Goal: Find specific fact: Find specific fact

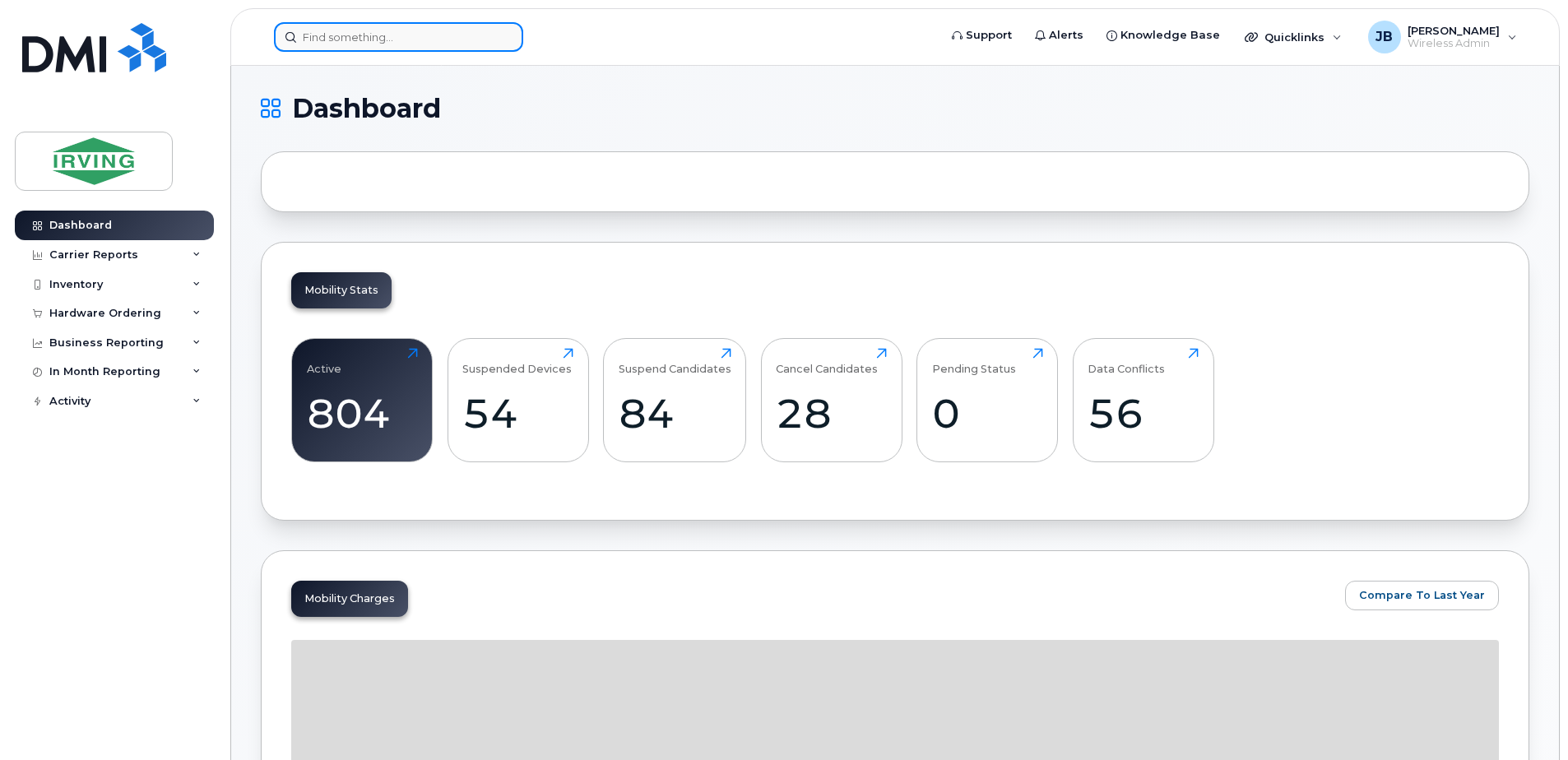
click at [344, 42] on input at bounding box center [398, 37] width 249 height 29
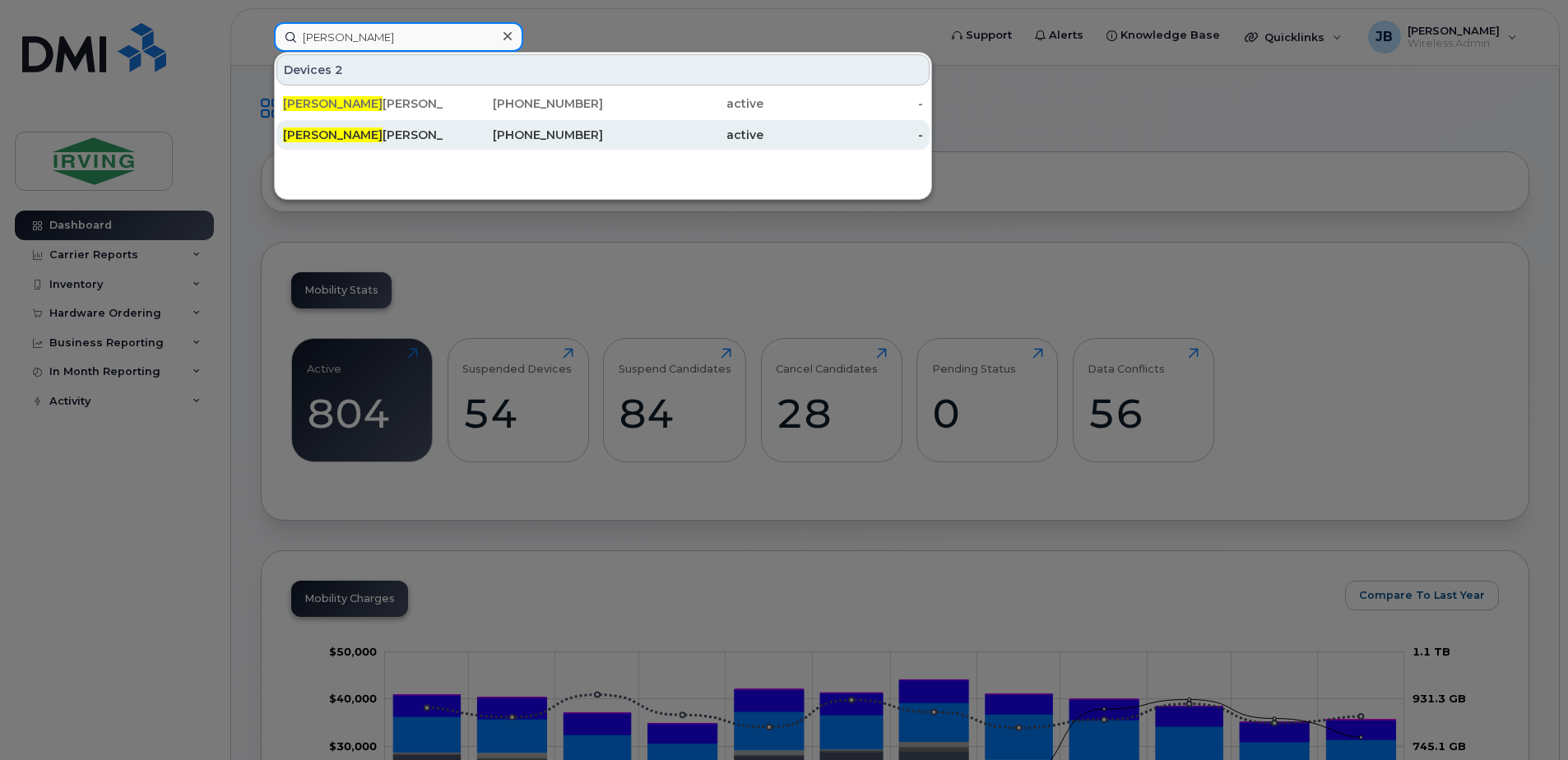
type input "[PERSON_NAME]"
click at [563, 136] on div "[PHONE_NUMBER]" at bounding box center [524, 135] width 161 height 16
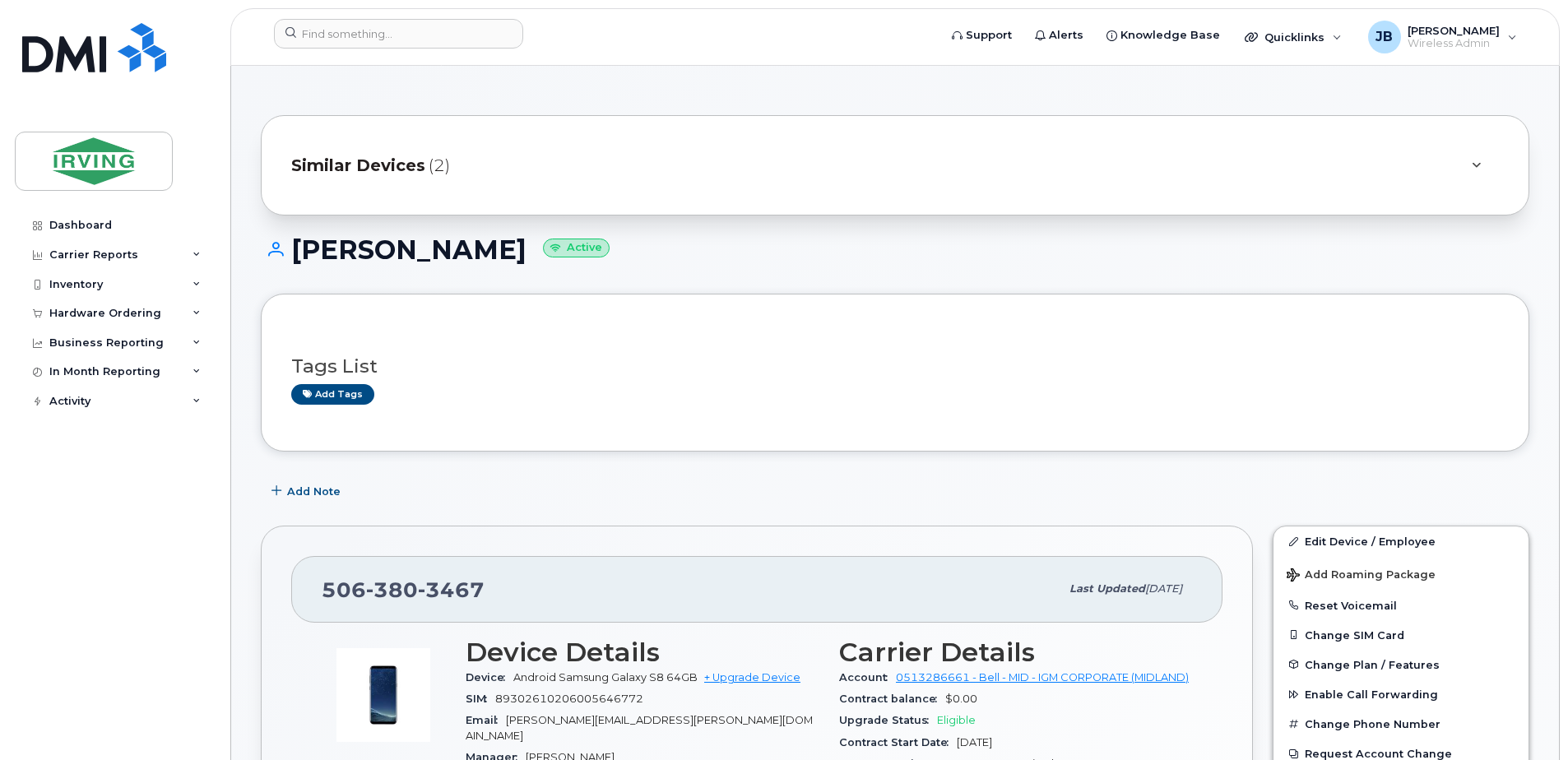
click at [354, 165] on span "Similar Devices" at bounding box center [358, 165] width 134 height 24
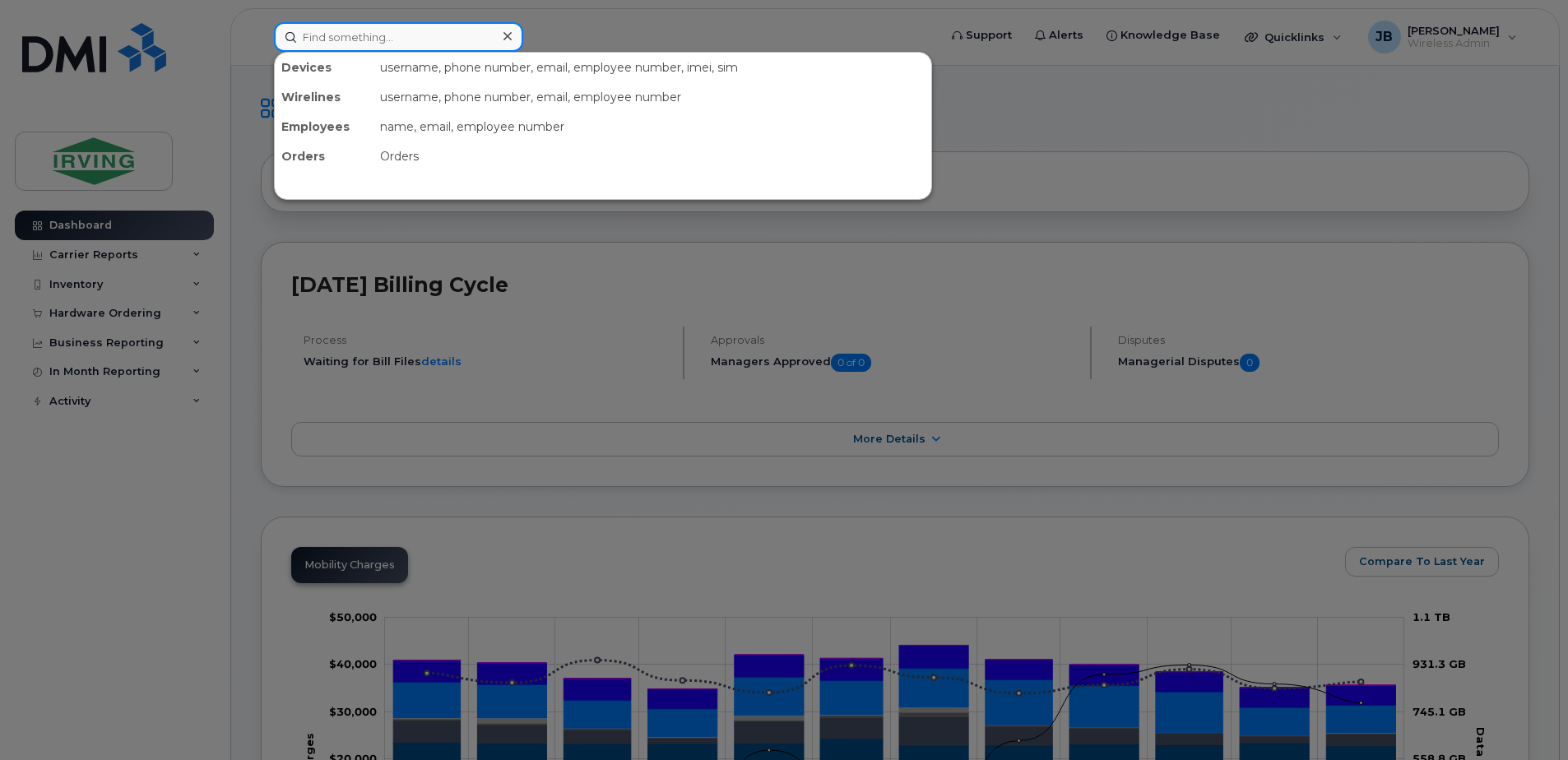
click at [399, 35] on input at bounding box center [398, 37] width 249 height 29
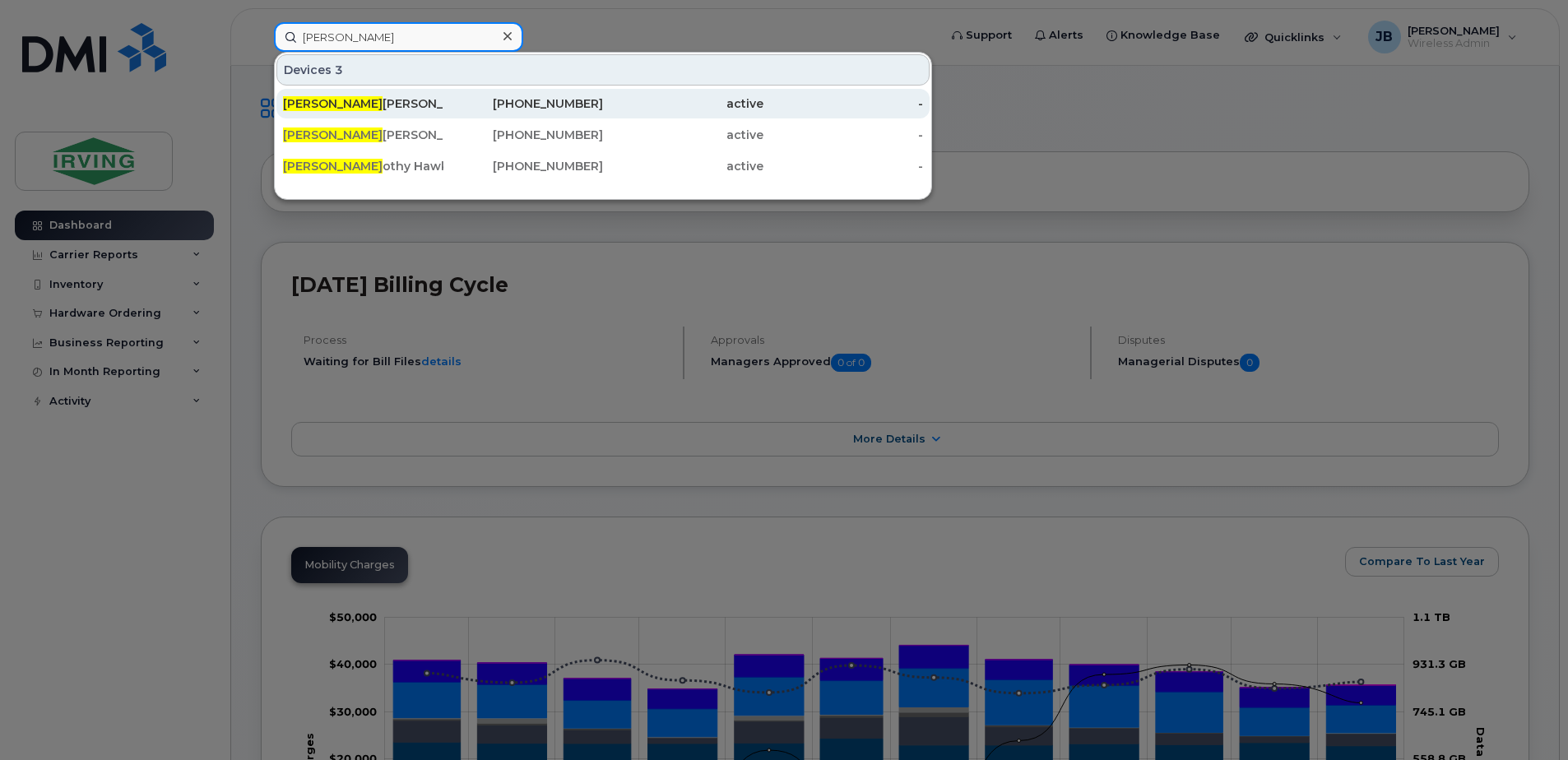
type input "tim"
click at [329, 103] on div "Tim Baade" at bounding box center [364, 103] width 161 height 16
click at [313, 105] on div "Tim Baade" at bounding box center [364, 103] width 161 height 16
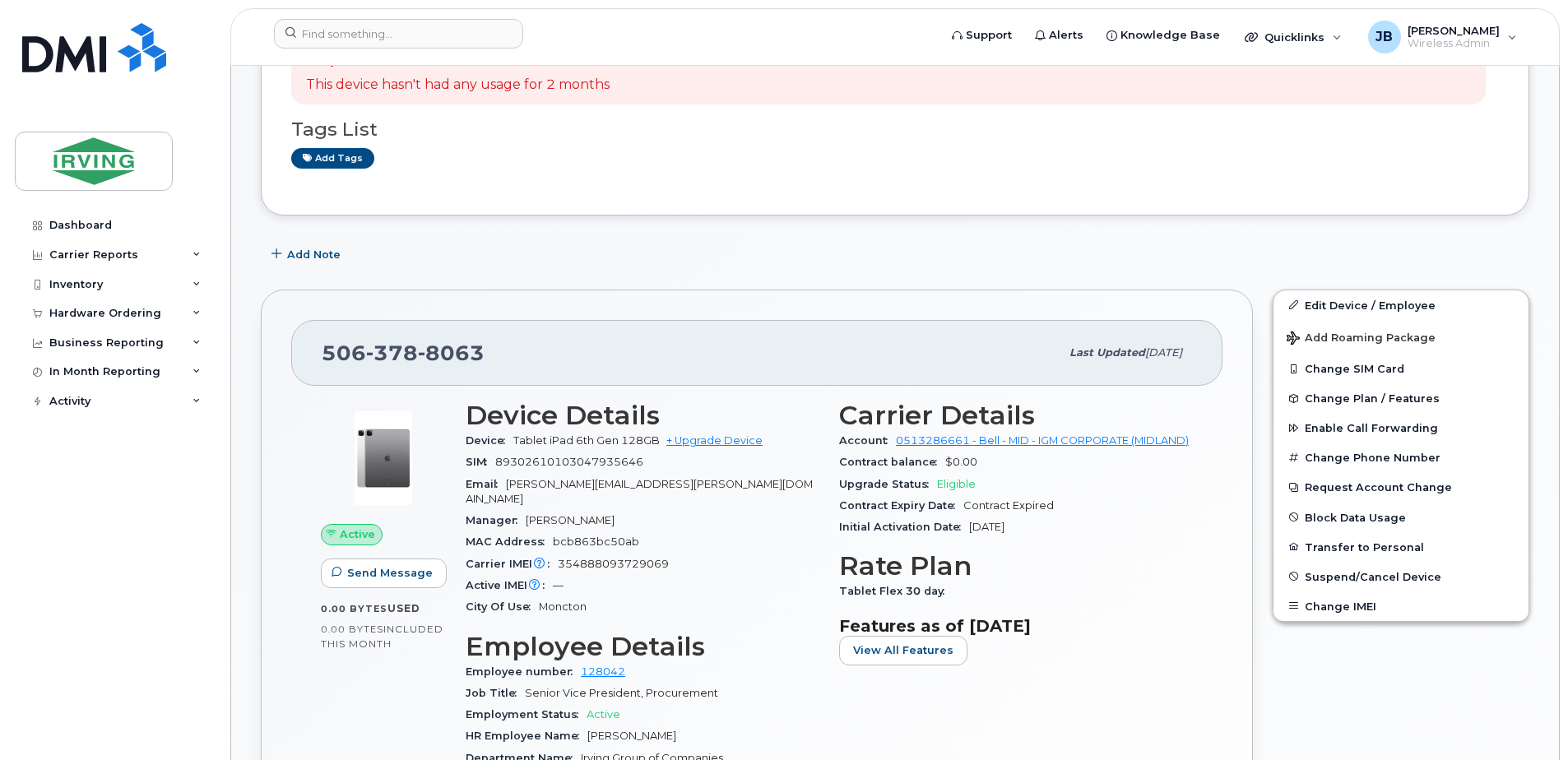
scroll to position [329, 0]
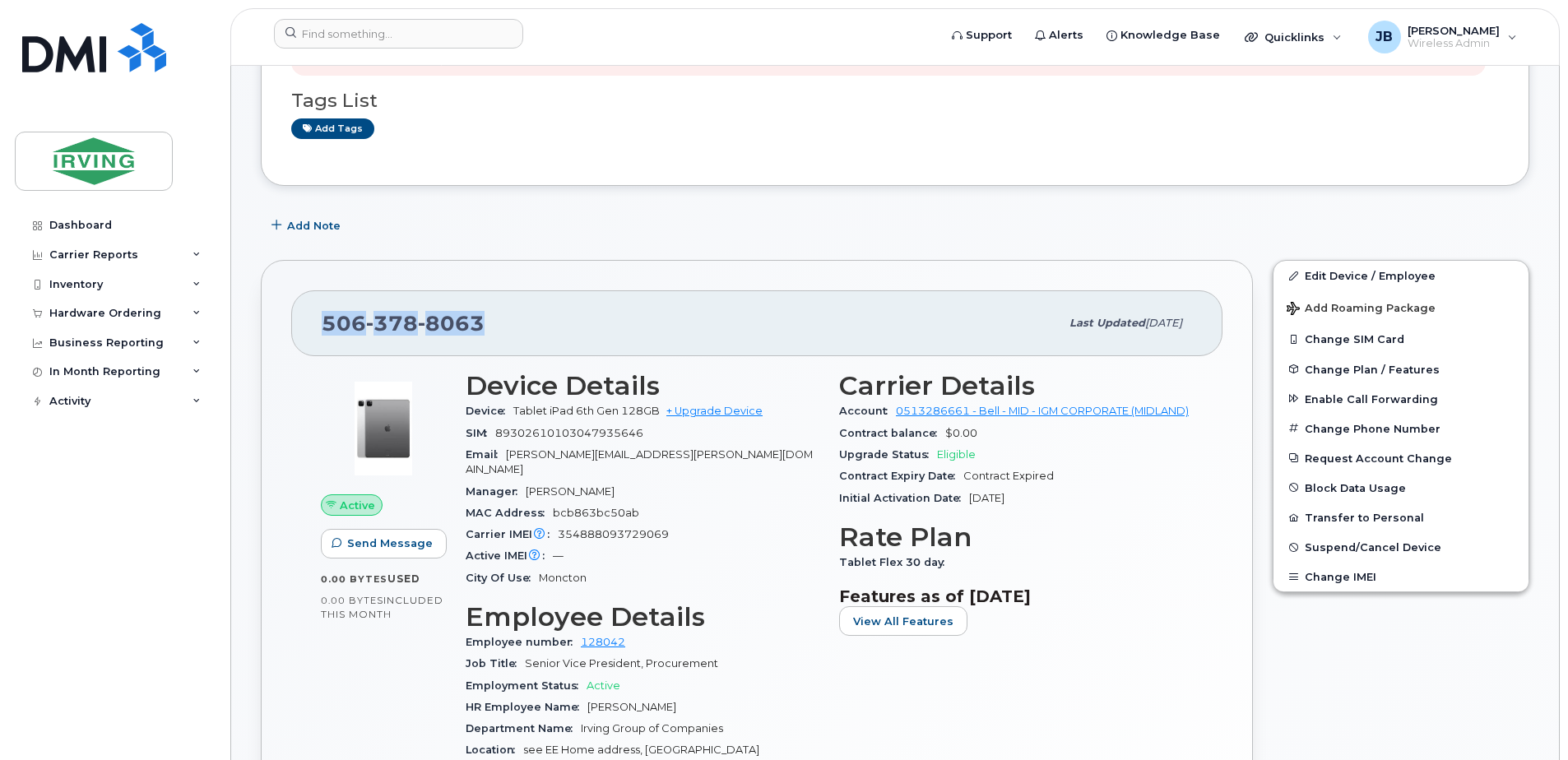
drag, startPoint x: 494, startPoint y: 320, endPoint x: 318, endPoint y: 310, distance: 176.3
click at [318, 310] on div "[PHONE_NUMBER] Last updated [DATE]" at bounding box center [757, 323] width 931 height 66
copy span "[PHONE_NUMBER]"
drag, startPoint x: 556, startPoint y: 517, endPoint x: 661, endPoint y: 522, distance: 105.1
click at [666, 524] on div "Carrier IMEI Carrier IMEI is reported during the last billing cycle or change o…" at bounding box center [642, 534] width 354 height 21
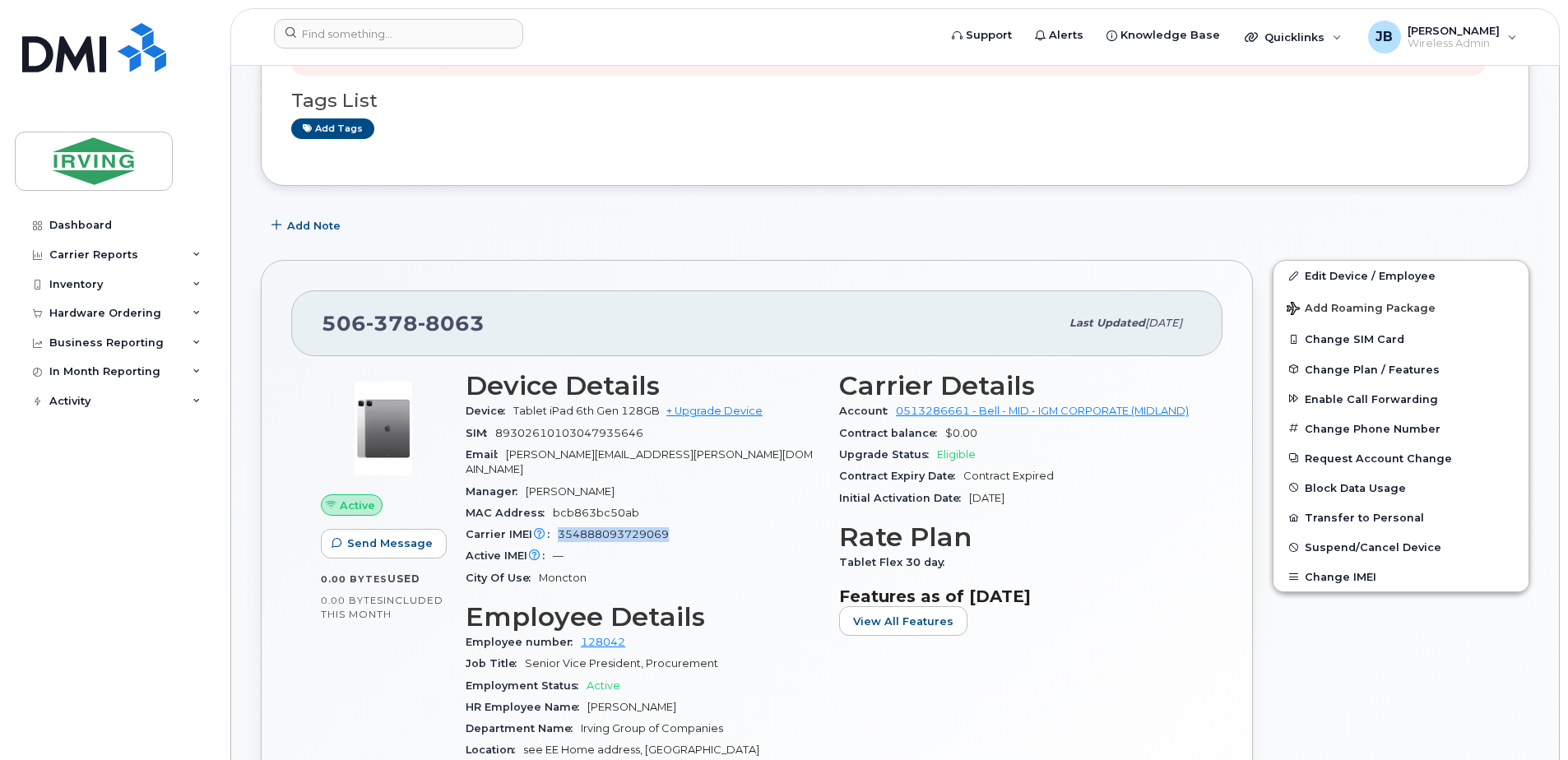
copy span "354888093729069"
drag, startPoint x: 498, startPoint y: 433, endPoint x: 644, endPoint y: 430, distance: 146.0
click at [643, 431] on span "89302610103047935646" at bounding box center [569, 433] width 148 height 13
copy span "89302610103047935646"
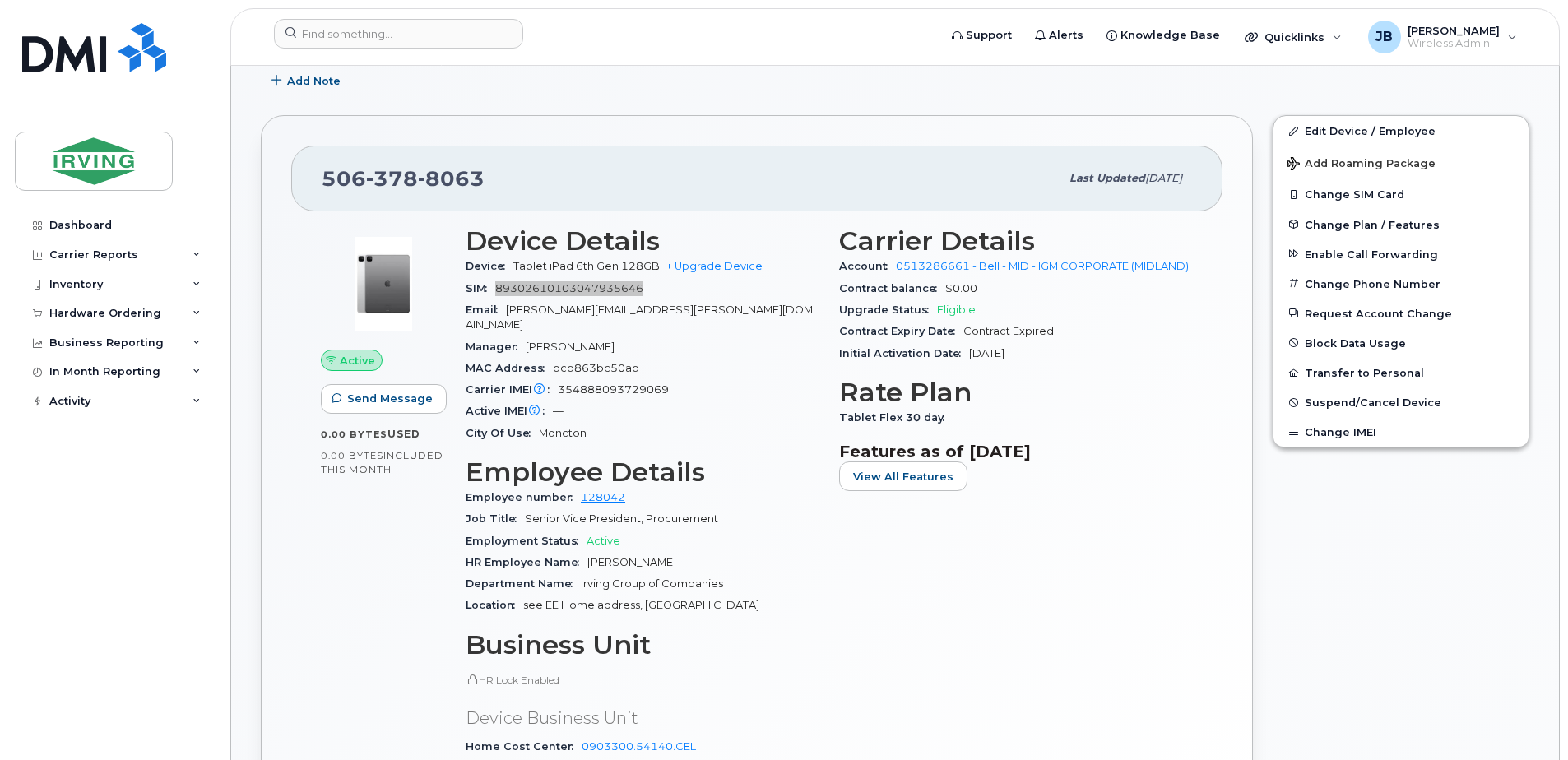
scroll to position [493, 0]
